Goal: Task Accomplishment & Management: Manage account settings

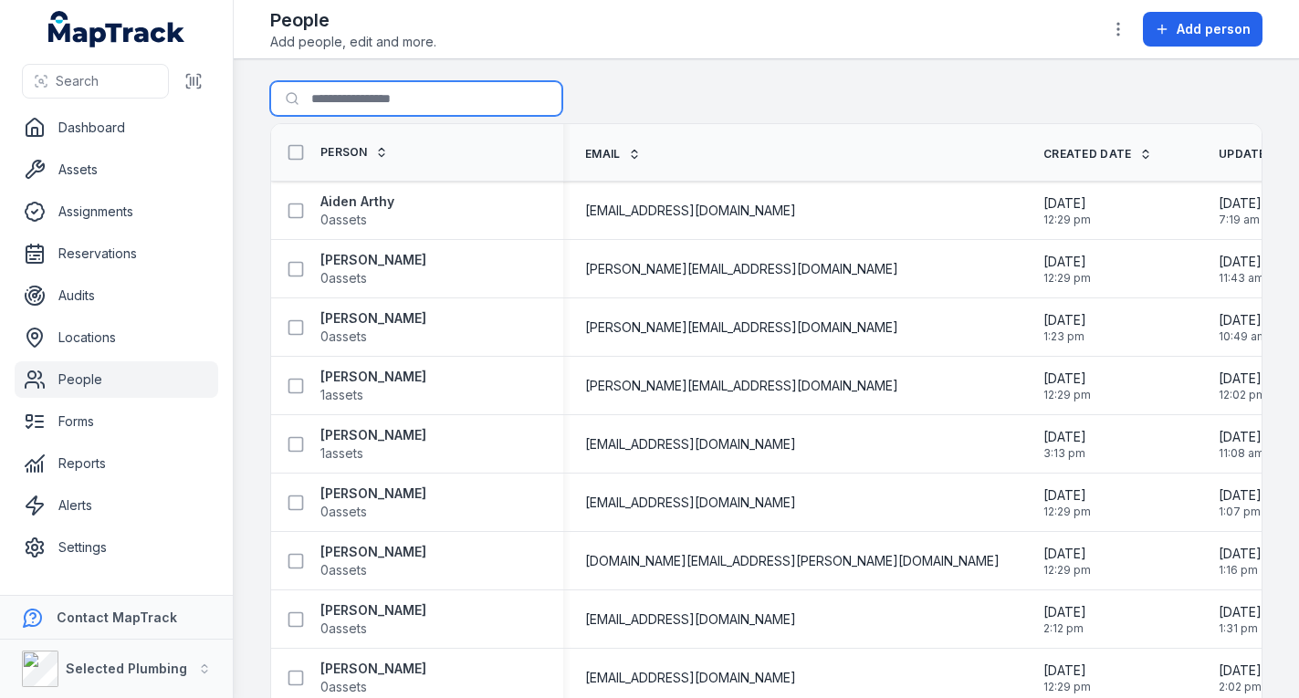
click at [383, 92] on input "Search for people" at bounding box center [416, 98] width 292 height 35
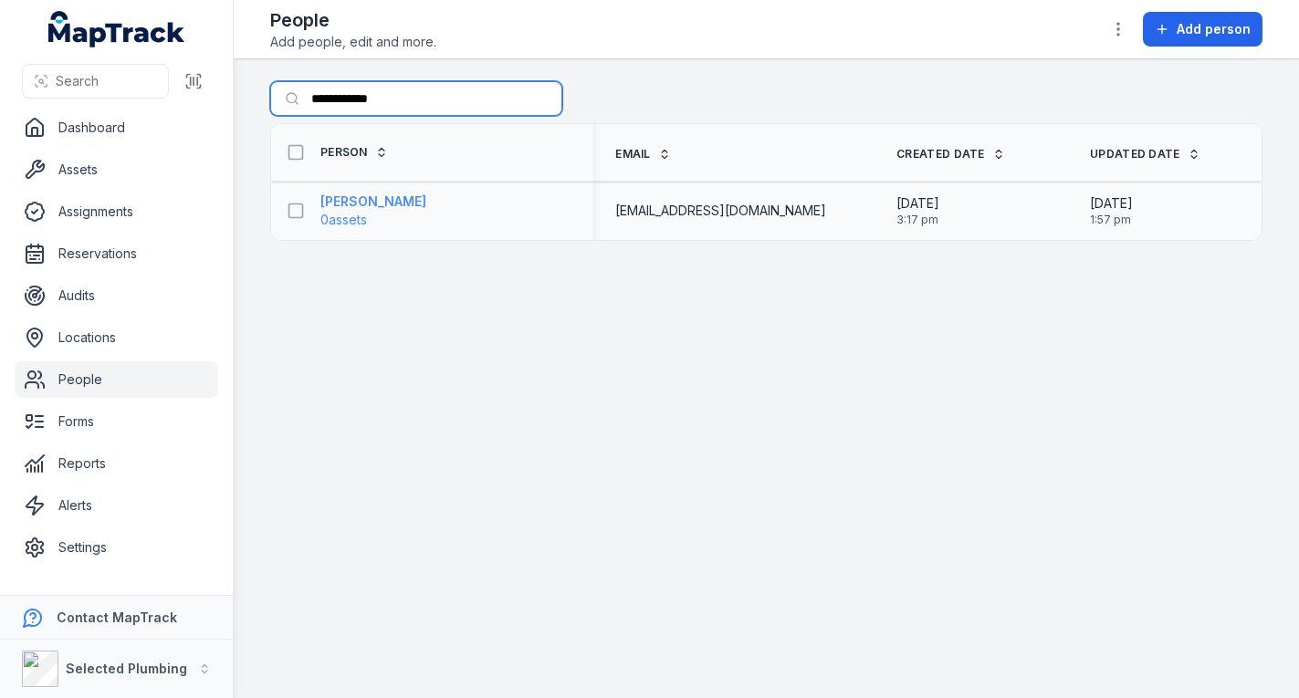
type input "**********"
click at [373, 198] on strong "[PERSON_NAME]" at bounding box center [373, 202] width 106 height 18
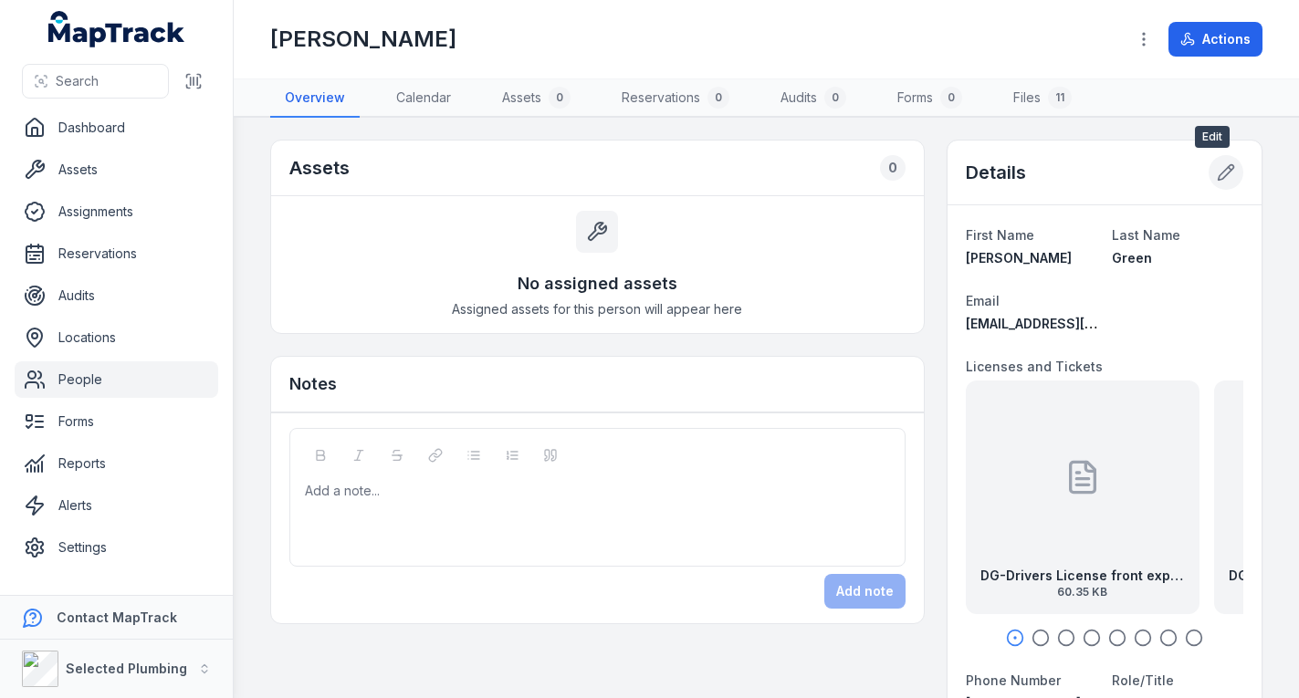
click at [1225, 170] on button at bounding box center [1226, 172] width 35 height 35
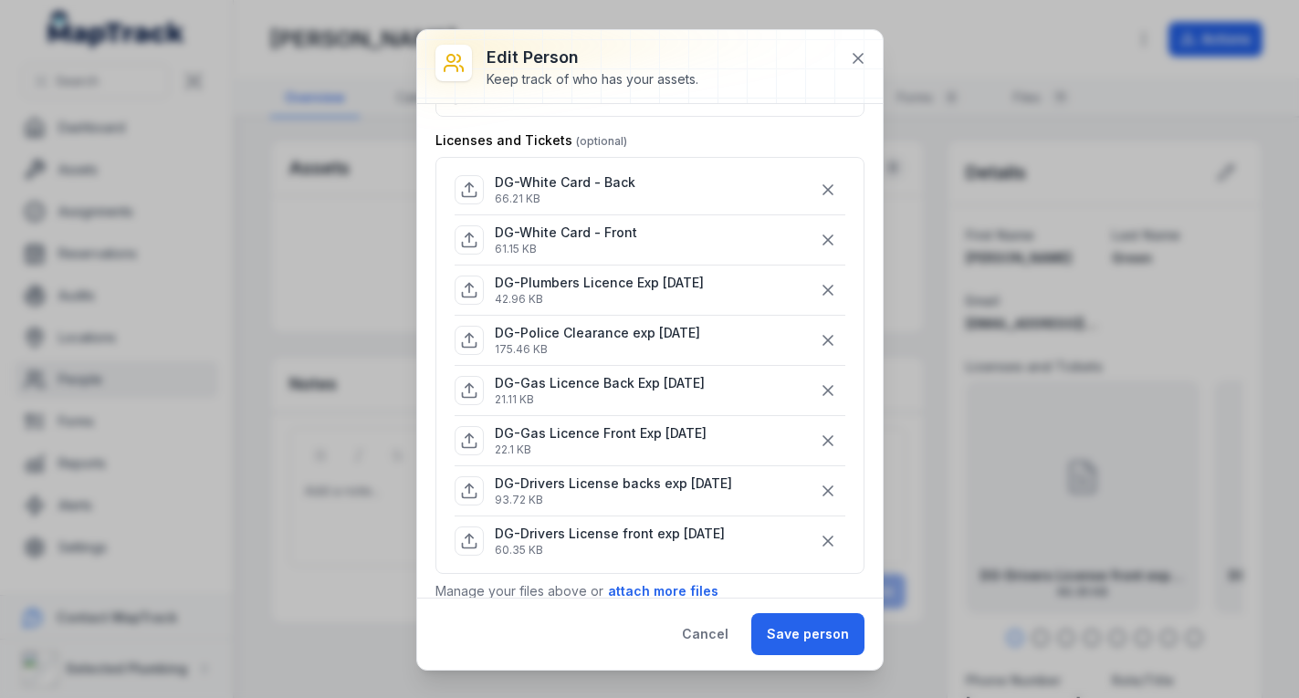
scroll to position [183, 0]
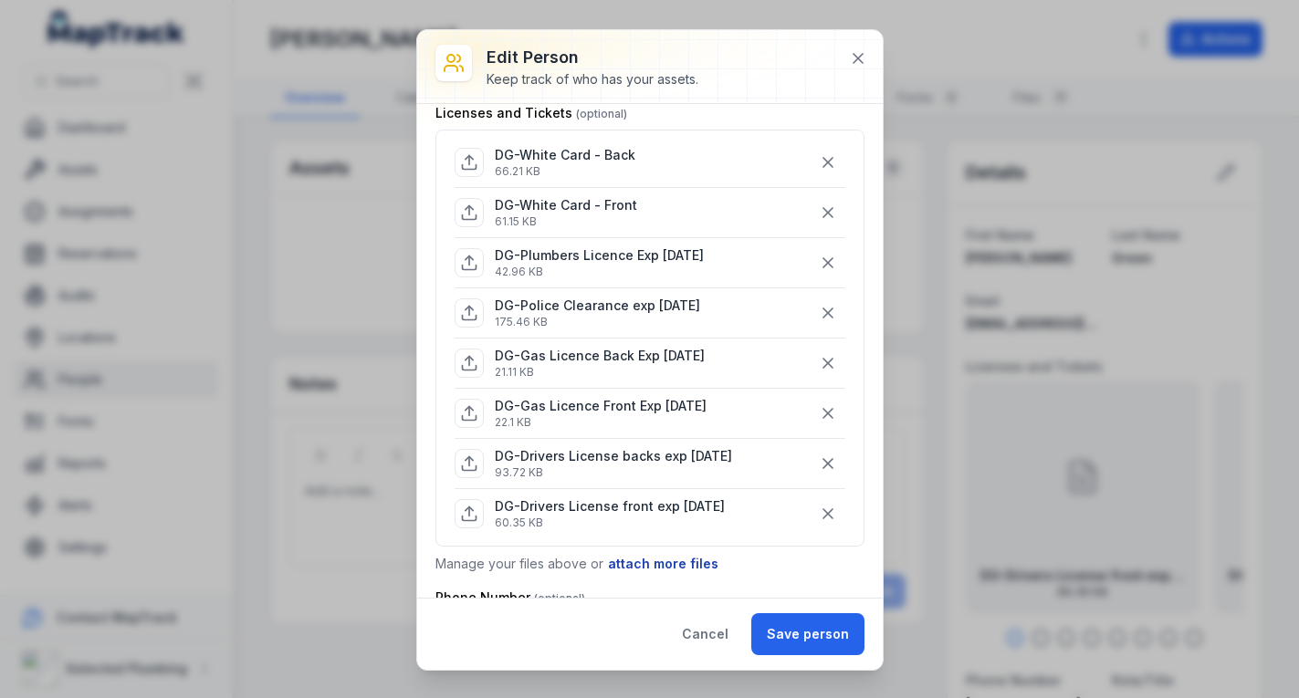
click at [632, 559] on button "attach more files" at bounding box center [663, 564] width 112 height 20
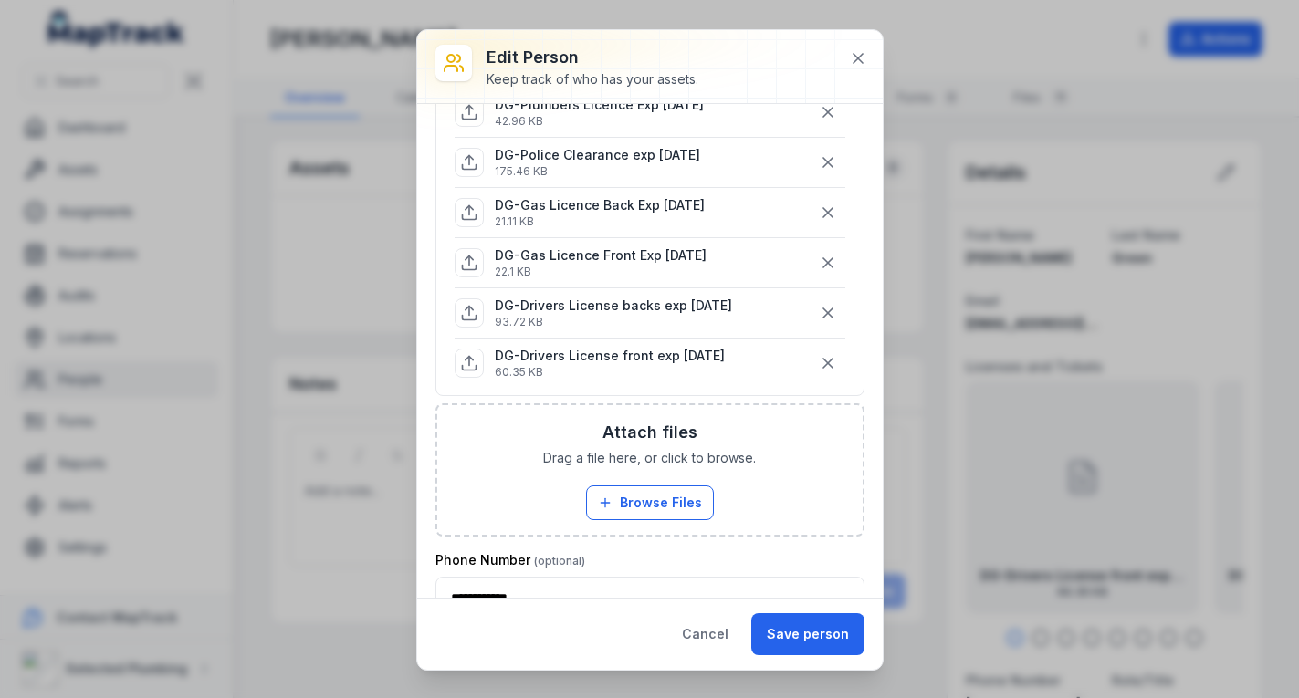
scroll to position [365, 0]
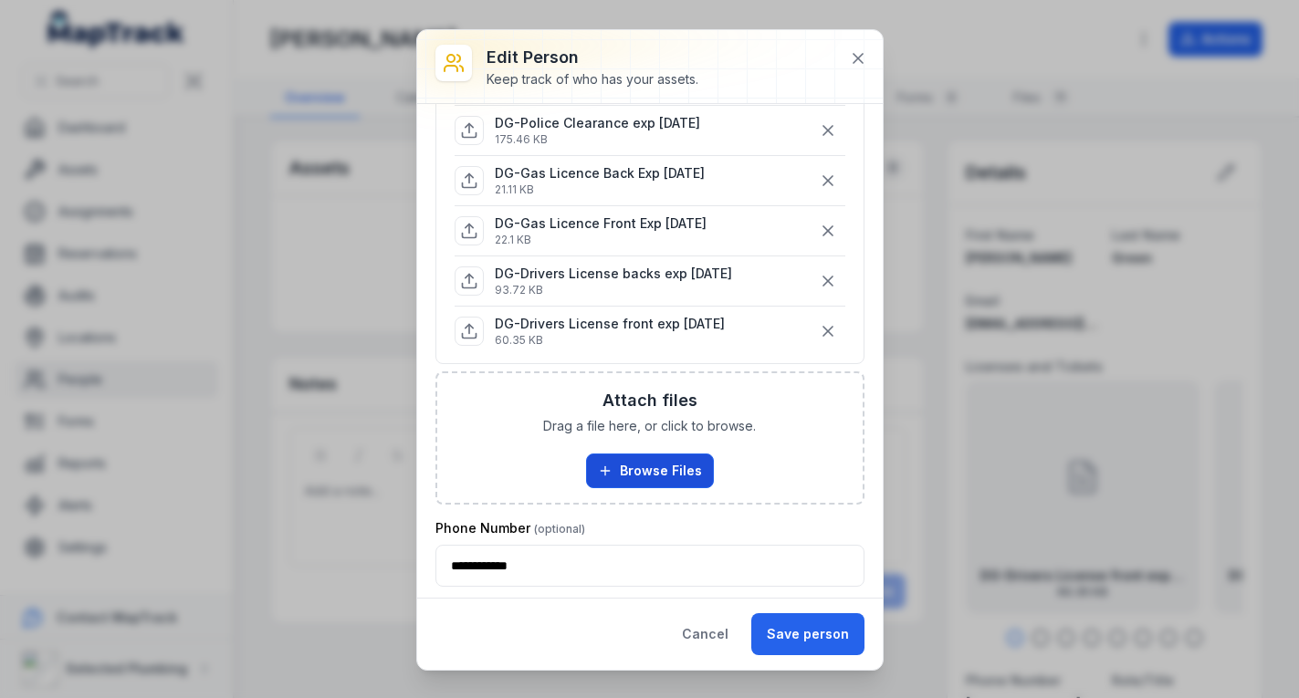
click at [631, 475] on button "Browse Files" at bounding box center [650, 471] width 128 height 35
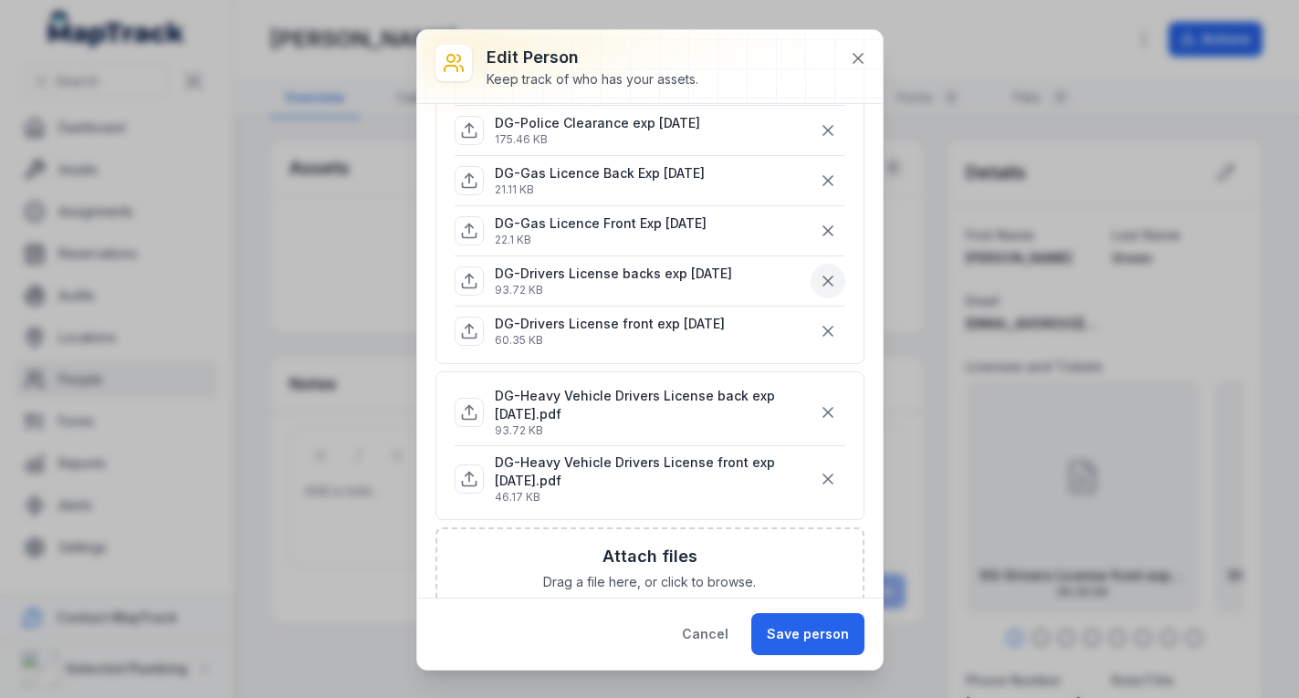
click at [811, 281] on button "button" at bounding box center [828, 281] width 35 height 35
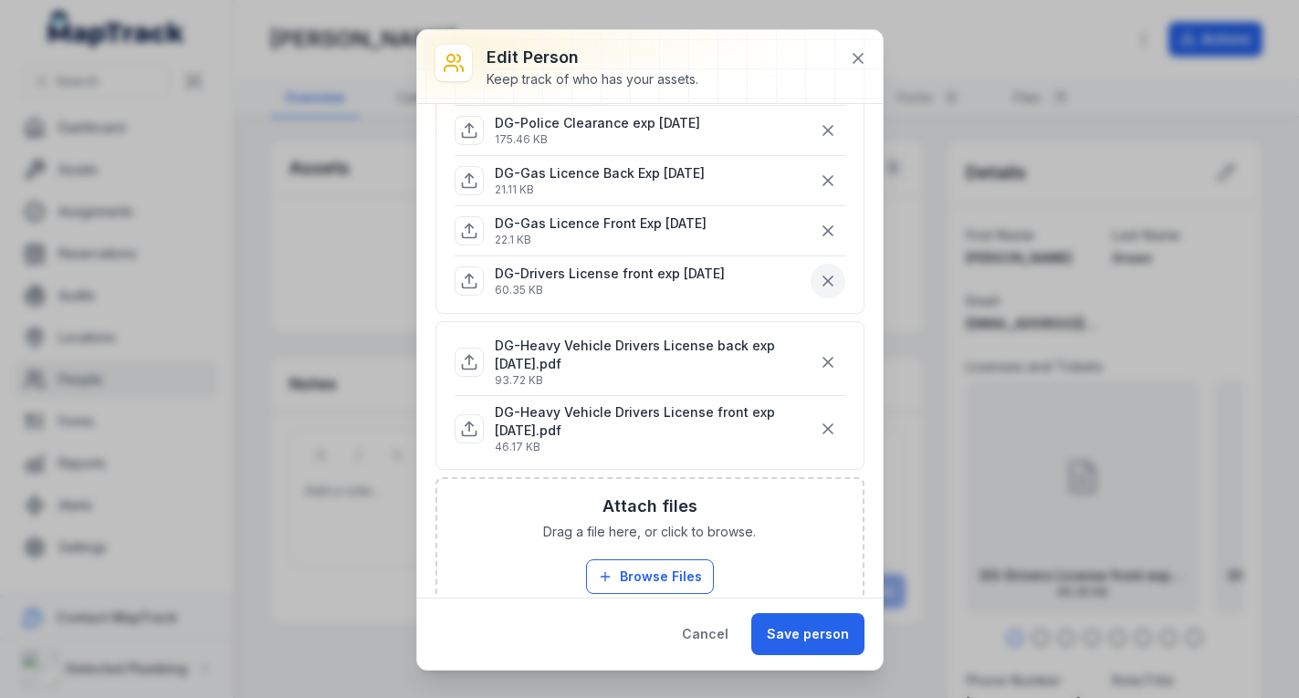
click at [811, 281] on button "button" at bounding box center [828, 281] width 35 height 35
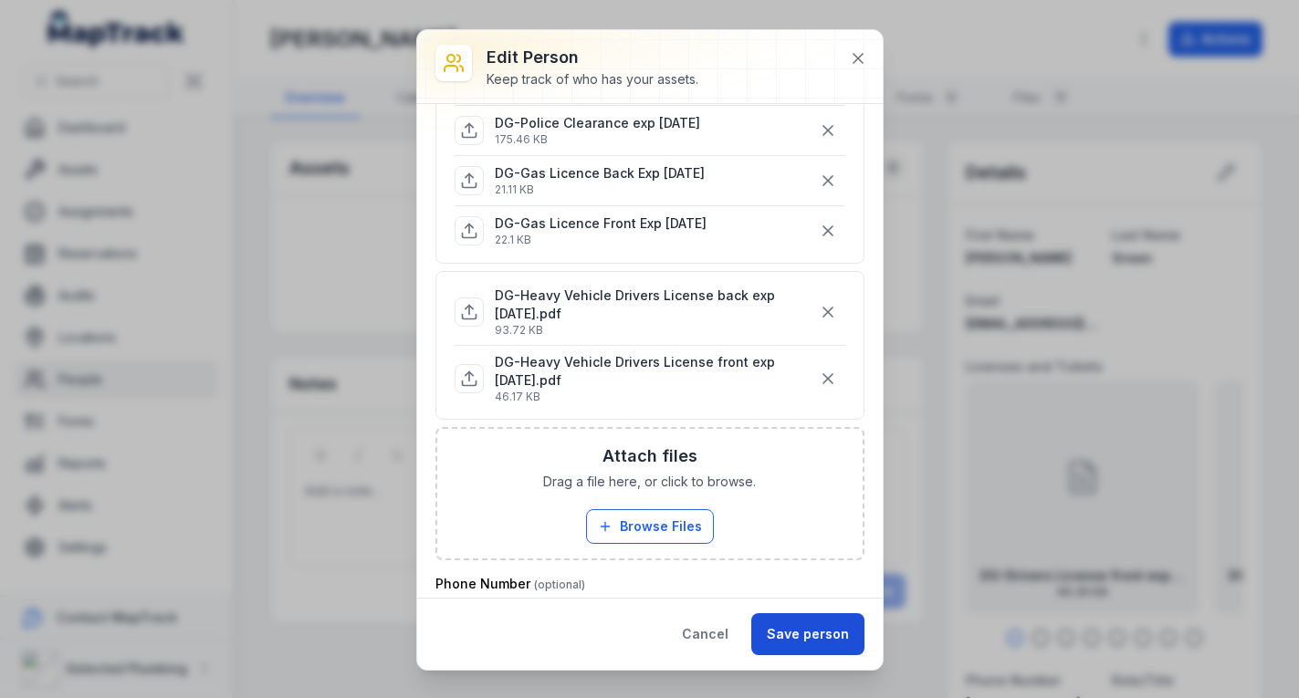
click at [825, 631] on button "Save person" at bounding box center [807, 634] width 113 height 42
